Goal: Find specific page/section: Find specific page/section

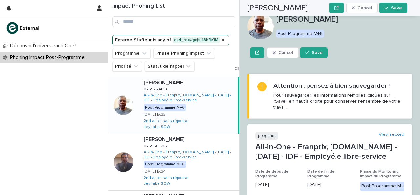
scroll to position [179, 0]
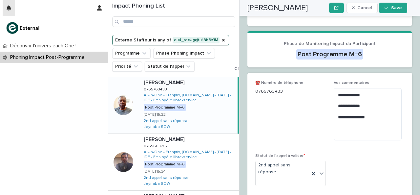
click at [3, 8] on button "button" at bounding box center [9, 8] width 12 height 16
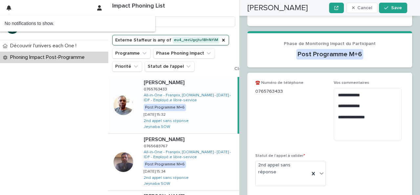
click at [16, 33] on img at bounding box center [23, 27] width 36 height 13
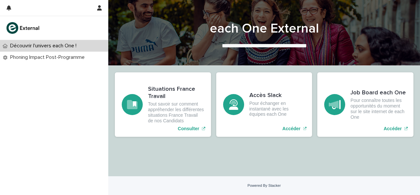
click at [11, 30] on img at bounding box center [23, 27] width 36 height 13
click at [18, 31] on img at bounding box center [23, 27] width 36 height 13
click at [9, 31] on img at bounding box center [23, 27] width 36 height 13
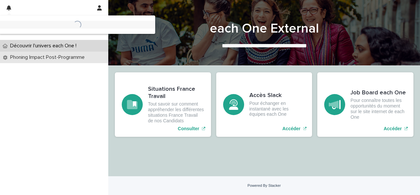
click at [27, 57] on p "Phoning Impact Post-Programme" at bounding box center [49, 57] width 82 height 6
